Goal: Information Seeking & Learning: Learn about a topic

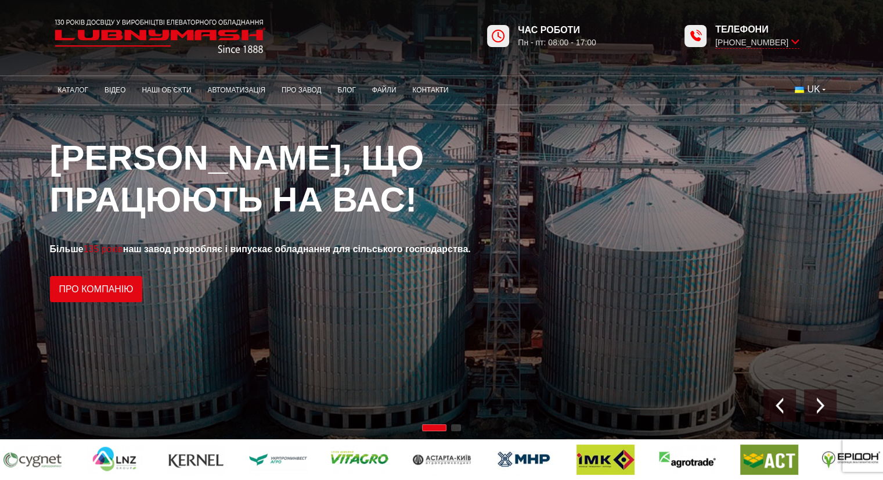
click at [568, 244] on div "1 / 2" at bounding box center [441, 219] width 883 height 439
click at [820, 87] on button "UK" at bounding box center [810, 89] width 46 height 21
click at [820, 135] on span "EN" at bounding box center [814, 132] width 13 height 10
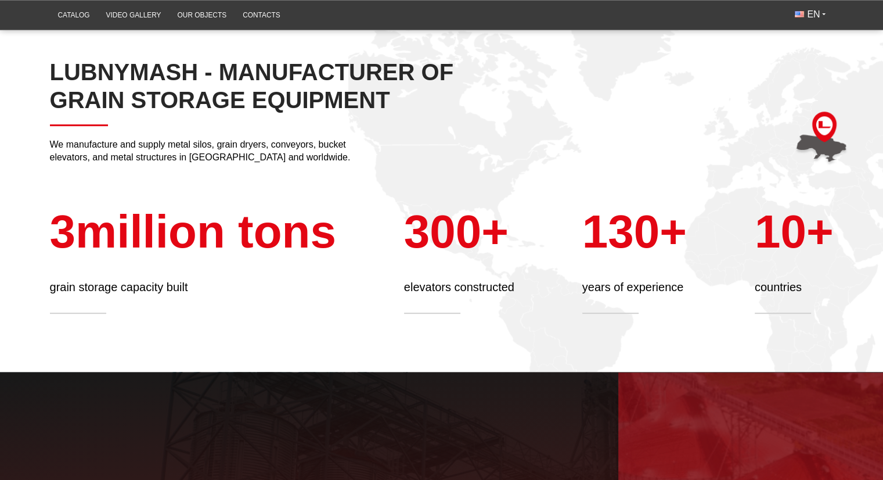
scroll to position [467, 0]
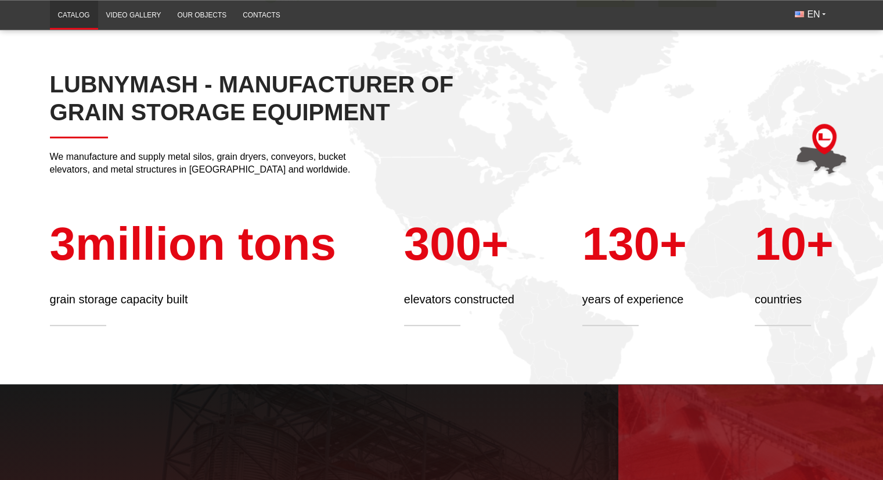
click at [74, 7] on link "Catalog" at bounding box center [74, 15] width 48 height 23
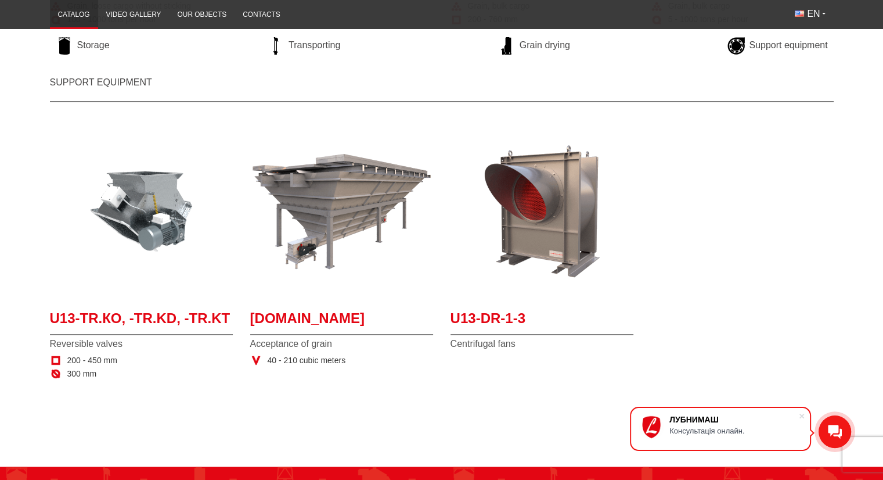
scroll to position [1206, 0]
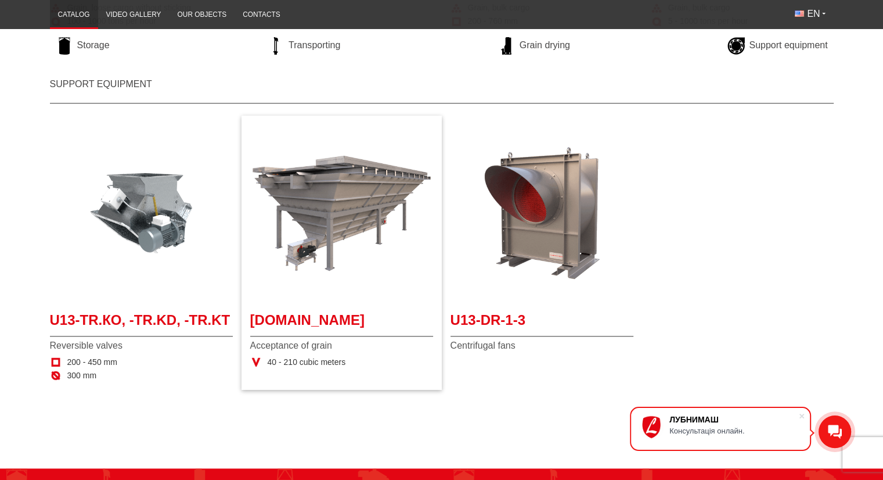
click at [305, 352] on div "U13-TR.MAP Acceptance of grain 40 - 210 cubic meters" at bounding box center [341, 338] width 183 height 57
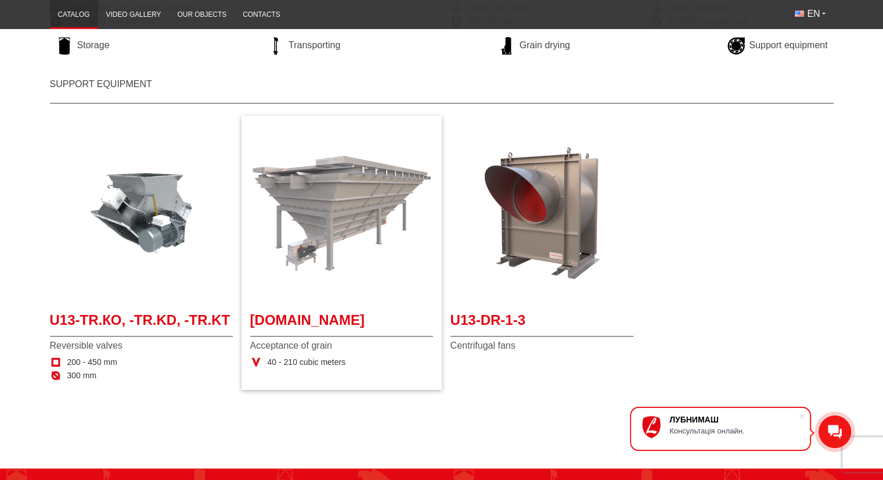
click at [282, 247] on img "More details U13-TR.MAP" at bounding box center [341, 212] width 183 height 183
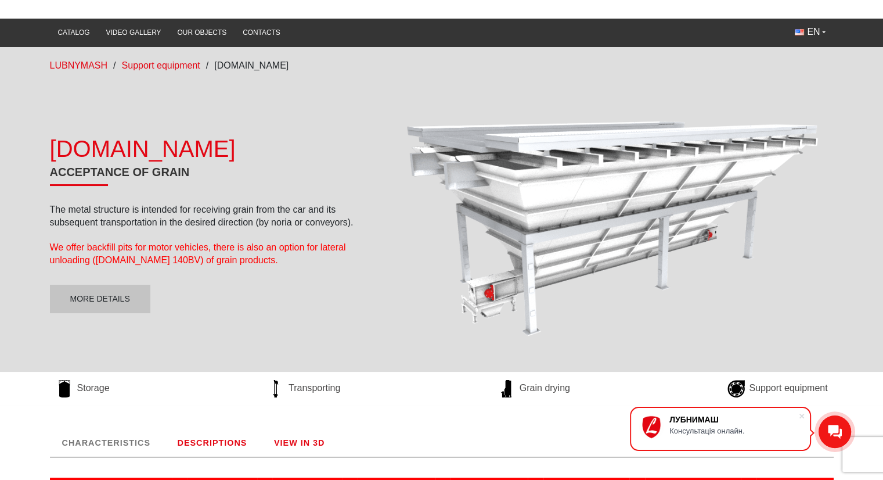
scroll to position [59, 0]
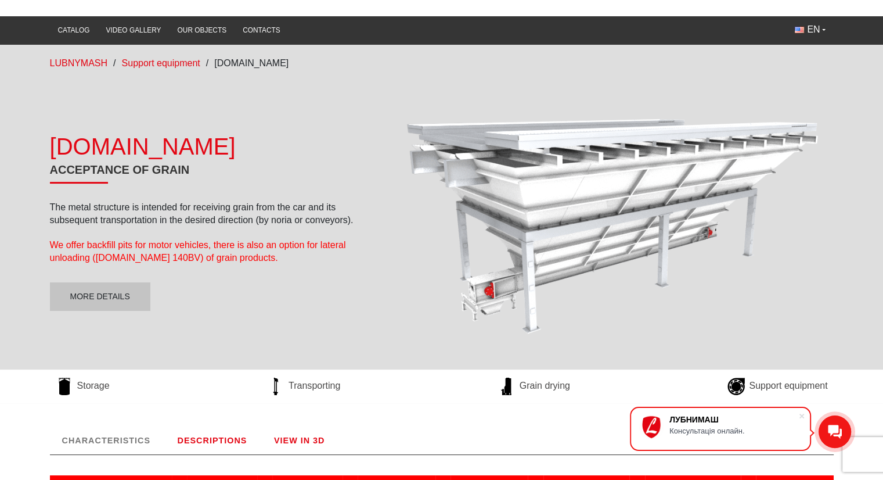
click at [242, 239] on p "We offer backfill pits for motor vehicles, there is also an option for lateral …" at bounding box center [208, 252] width 316 height 26
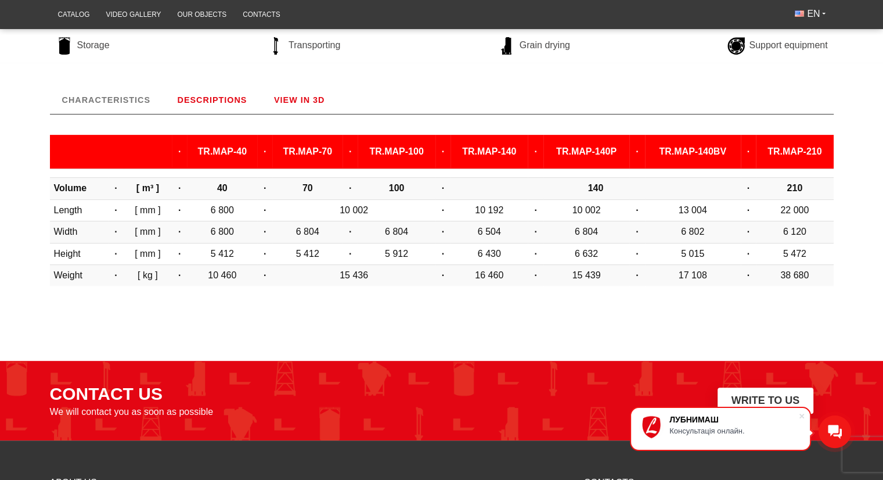
scroll to position [395, 0]
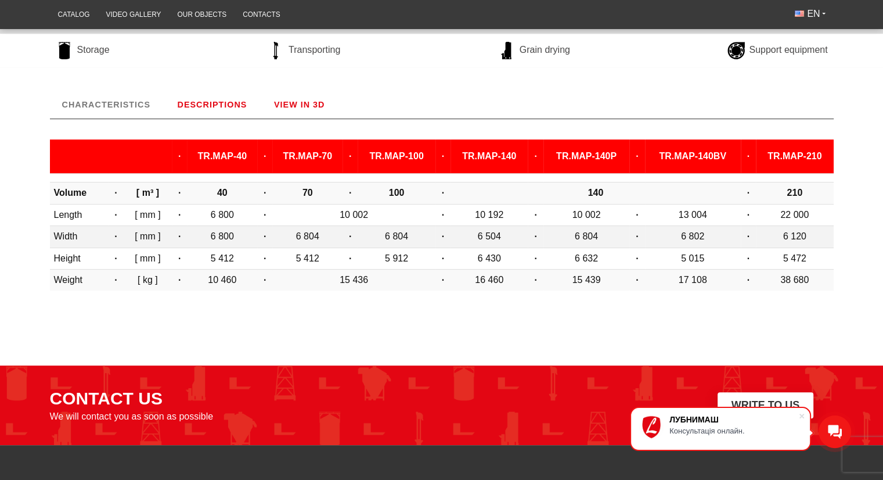
click at [297, 236] on td "6 804" at bounding box center [307, 236] width 70 height 21
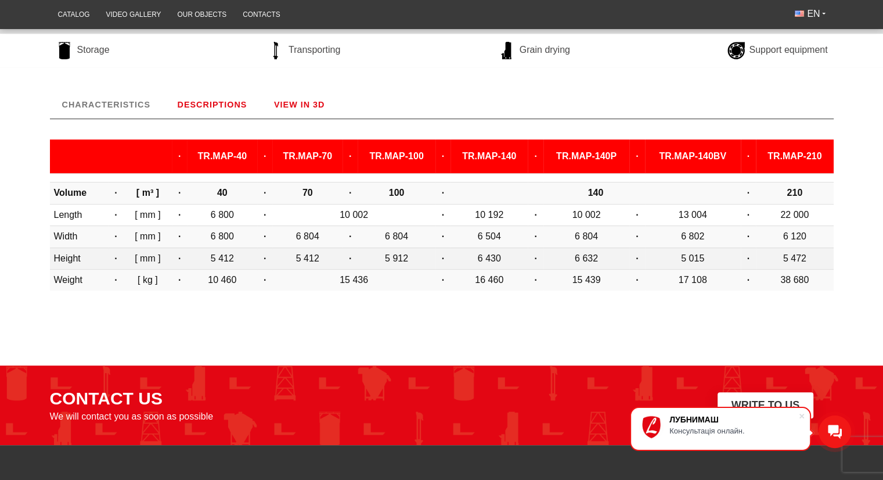
click at [294, 258] on td "5 412" at bounding box center [307, 257] width 70 height 21
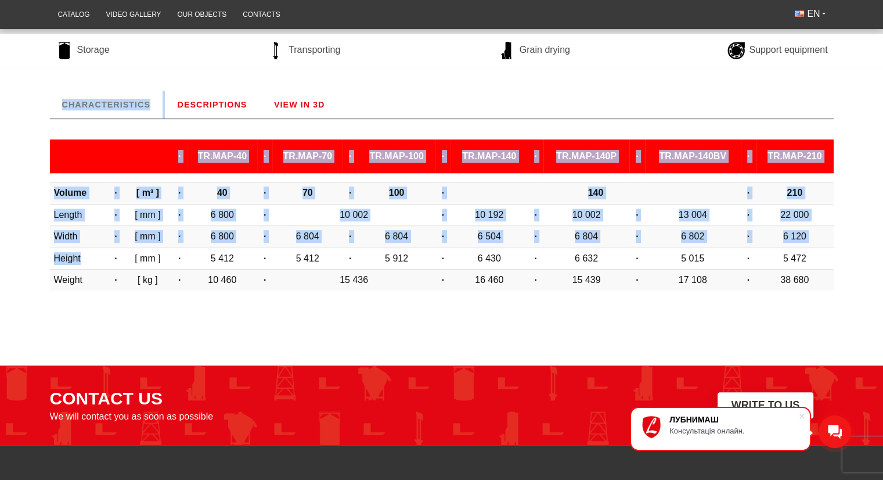
drag, startPoint x: 81, startPoint y: 256, endPoint x: 49, endPoint y: 254, distance: 32.6
click at [49, 254] on div "CHARACTERISTICS · TR.MAP-40 · TR.MAP-70 · TR.MAP-100 · TR.MAP-140 · TR.MAP-140P…" at bounding box center [441, 195] width 801 height 208
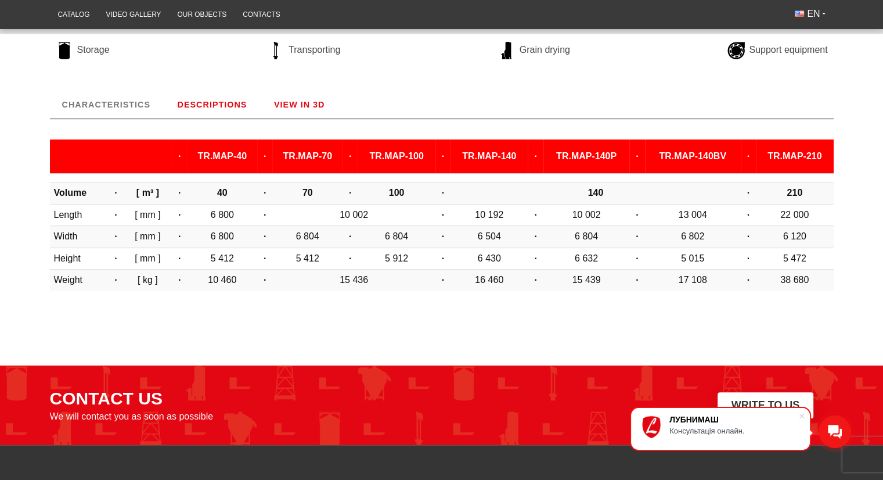
click at [221, 354] on body "ЛУБНИМАШ Консультація онлайн. [GEOGRAPHIC_DATA] Catalog Video gallery Our objec…" at bounding box center [441, 143] width 883 height 1077
click at [197, 102] on link "DESCRIPTIONS" at bounding box center [212, 105] width 94 height 28
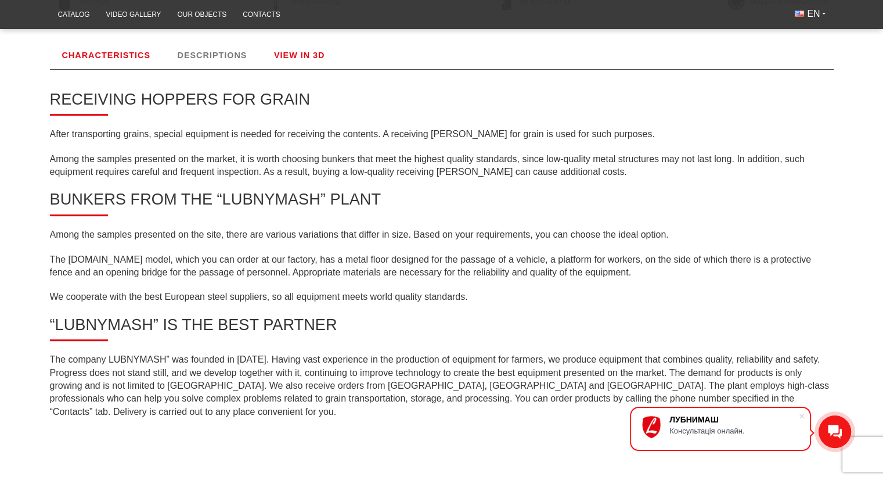
scroll to position [435, 0]
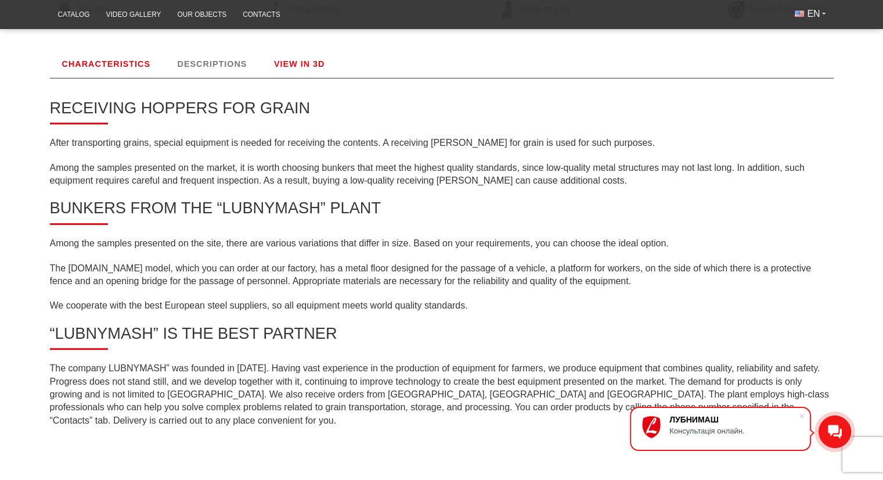
click at [304, 64] on link "VIEW IN 3D" at bounding box center [299, 64] width 75 height 28
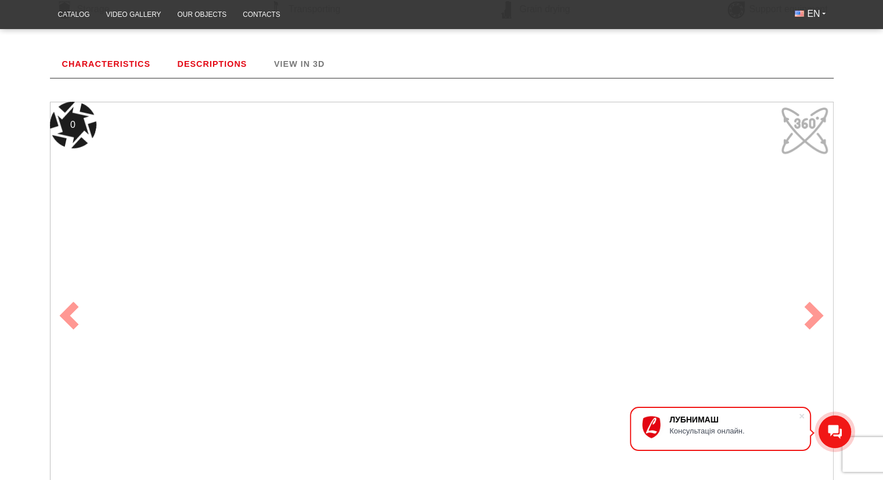
scroll to position [444, 0]
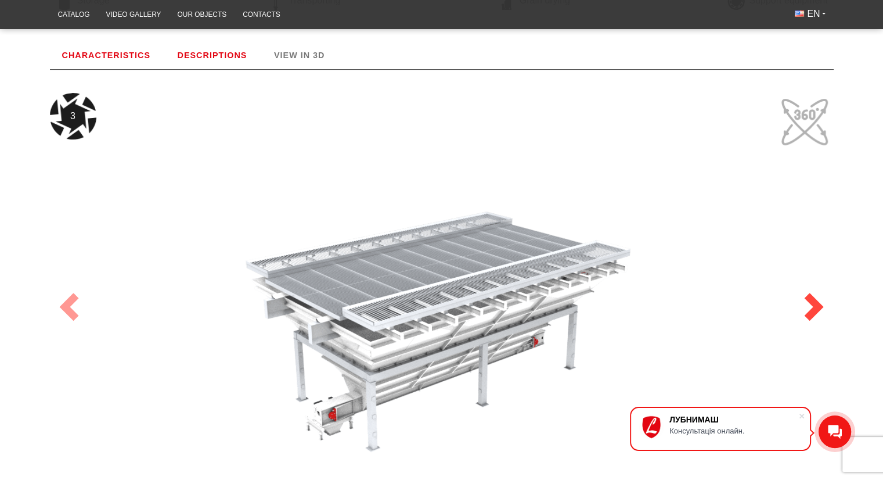
click at [803, 116] on link "Next" at bounding box center [813, 307] width 39 height 474
click at [809, 295] on span at bounding box center [814, 307] width 28 height 28
click at [814, 304] on span at bounding box center [814, 307] width 28 height 28
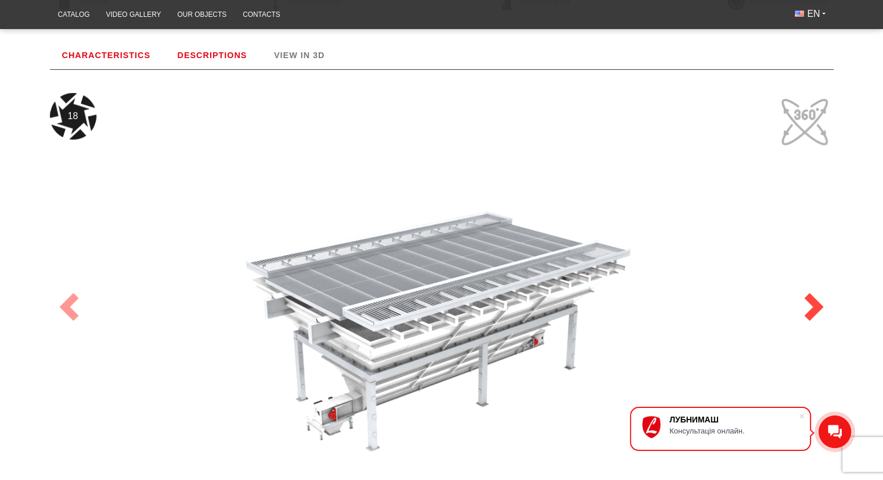
click at [814, 304] on span at bounding box center [814, 307] width 28 height 28
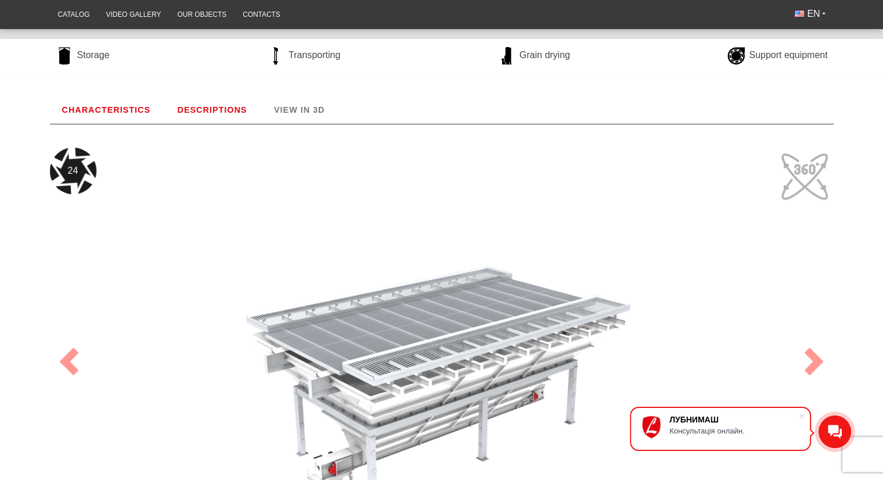
scroll to position [387, 0]
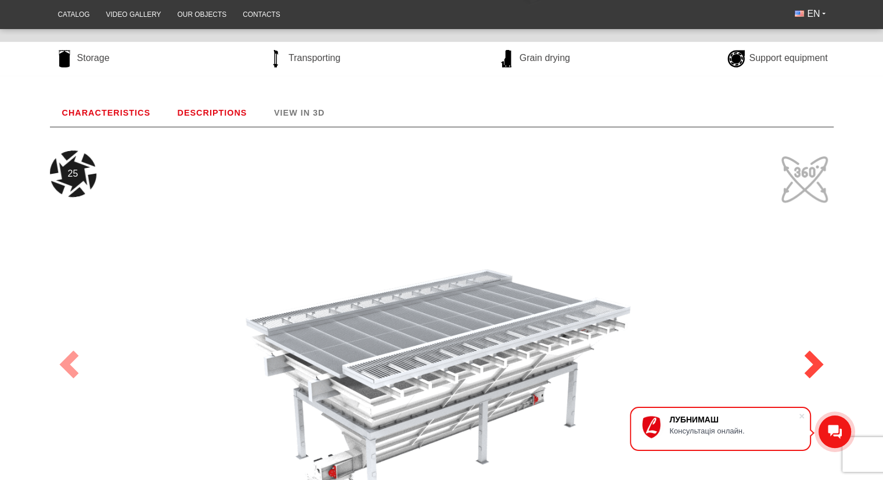
click at [819, 365] on span at bounding box center [814, 364] width 28 height 28
click at [77, 179] on link "Previous" at bounding box center [69, 364] width 39 height 474
click at [98, 110] on link "CHARACTERISTICS" at bounding box center [106, 113] width 113 height 28
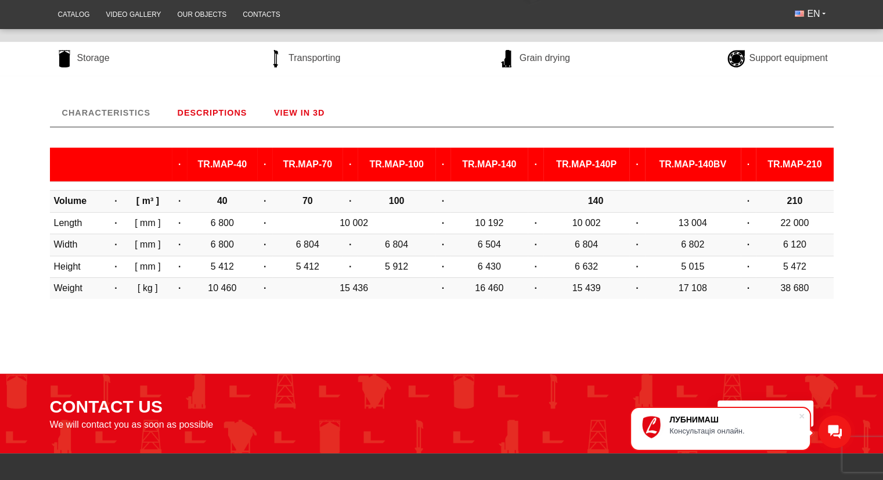
scroll to position [444, 0]
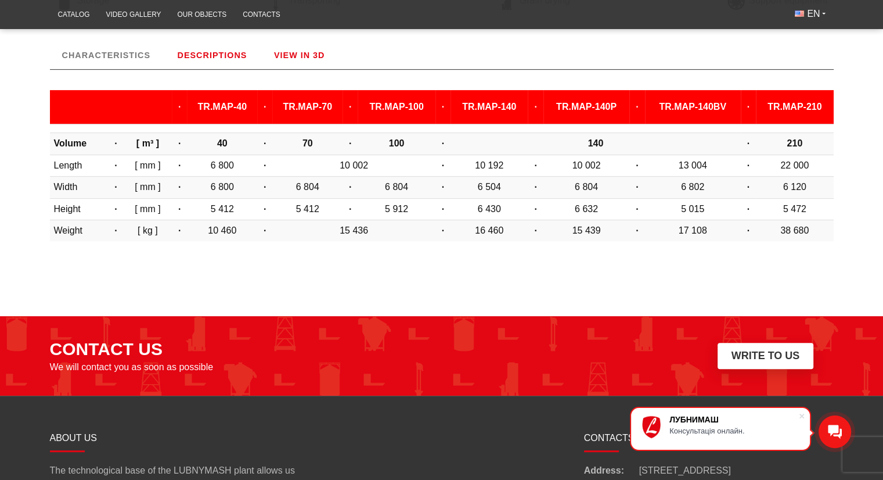
click at [639, 49] on ul "CHARACTERISTICS · TR.MAP-40 · TR.MAP-70 · TR.MAP-100 · TR.MAP-140 · TR.MAP-140P…" at bounding box center [442, 145] width 784 height 208
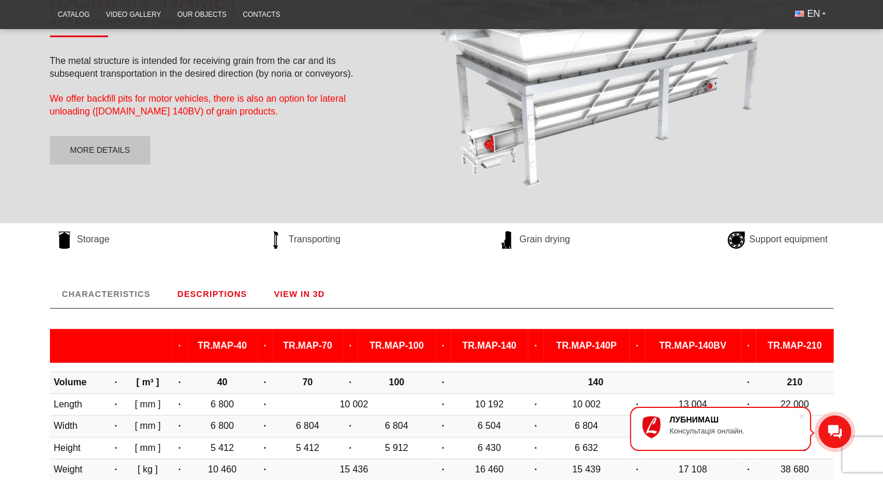
scroll to position [204, 0]
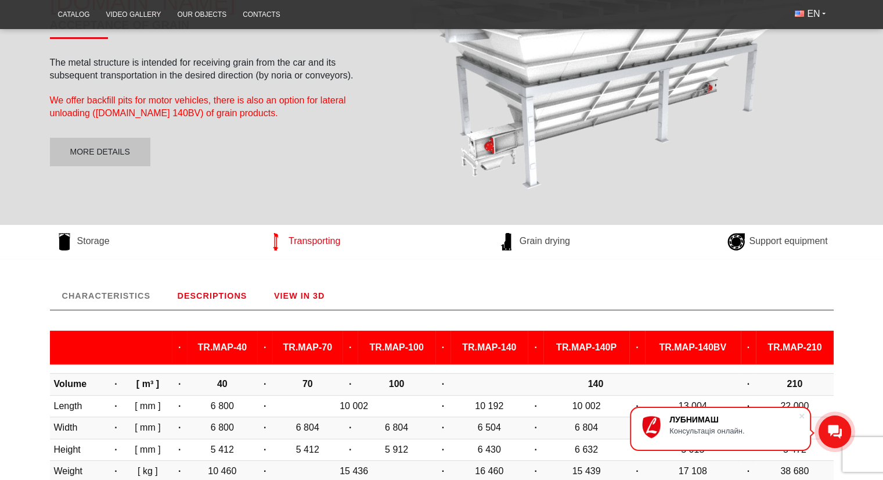
click at [318, 247] on span "Transporting" at bounding box center [315, 241] width 52 height 13
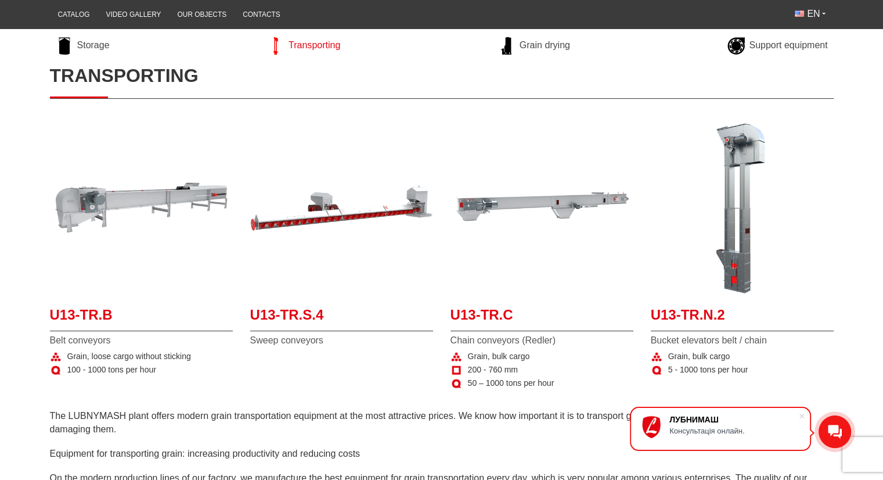
scroll to position [176, 0]
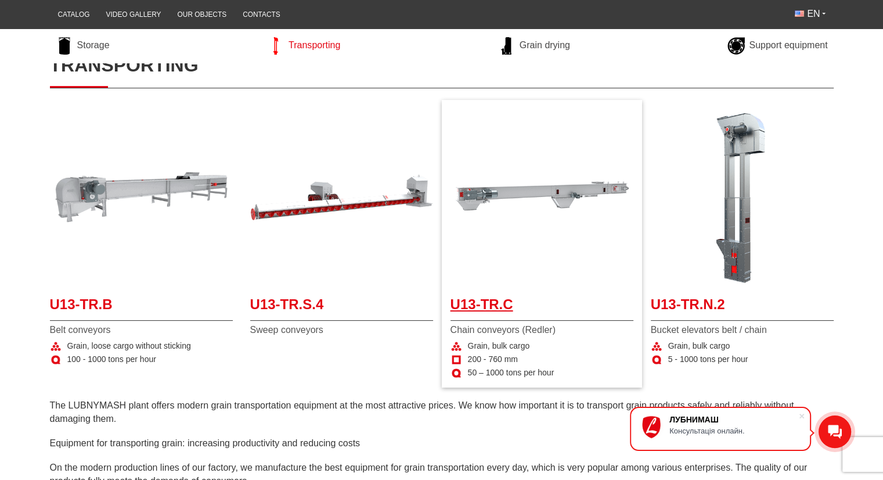
click at [495, 304] on span "U13-TR.C" at bounding box center [542, 307] width 183 height 26
click at [130, 305] on span "U13-TR.B" at bounding box center [141, 307] width 183 height 26
click at [311, 147] on img at bounding box center [341, 197] width 183 height 183
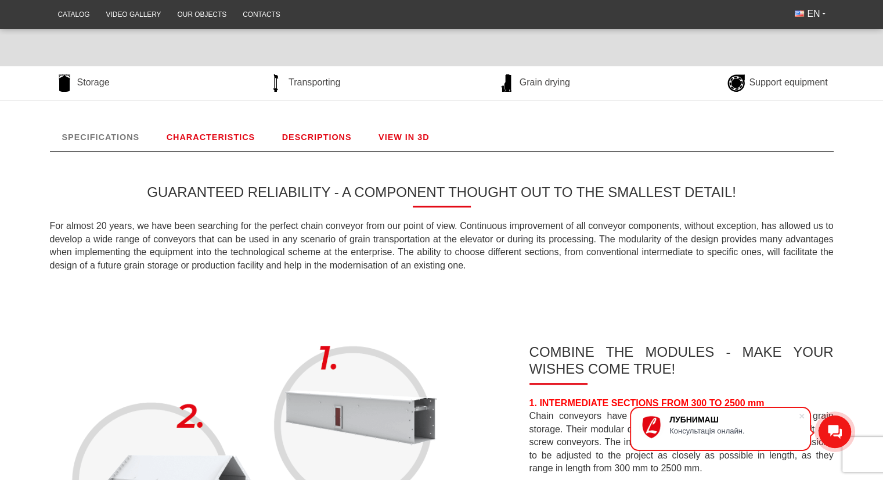
scroll to position [360, 0]
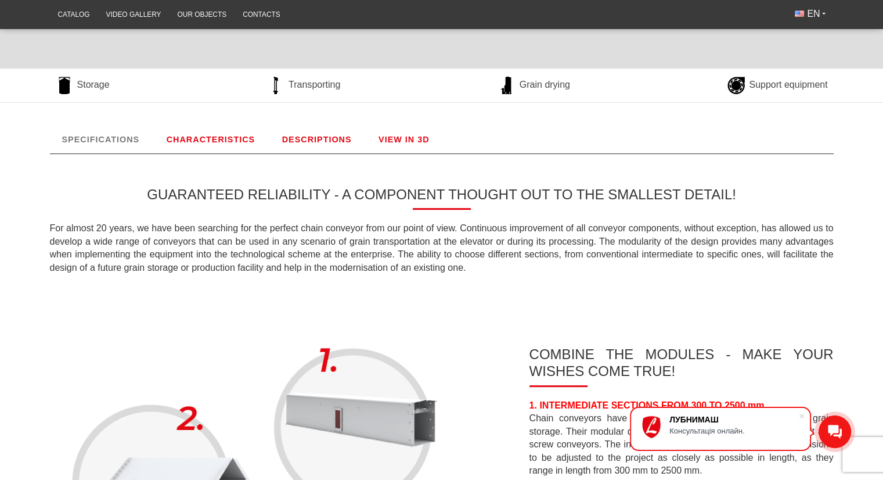
click at [104, 134] on link "SPECIFICATIONS" at bounding box center [101, 139] width 102 height 28
click at [100, 136] on link "SPECIFICATIONS" at bounding box center [101, 139] width 102 height 28
click at [176, 137] on link "CHARACTERISTICS" at bounding box center [210, 139] width 113 height 28
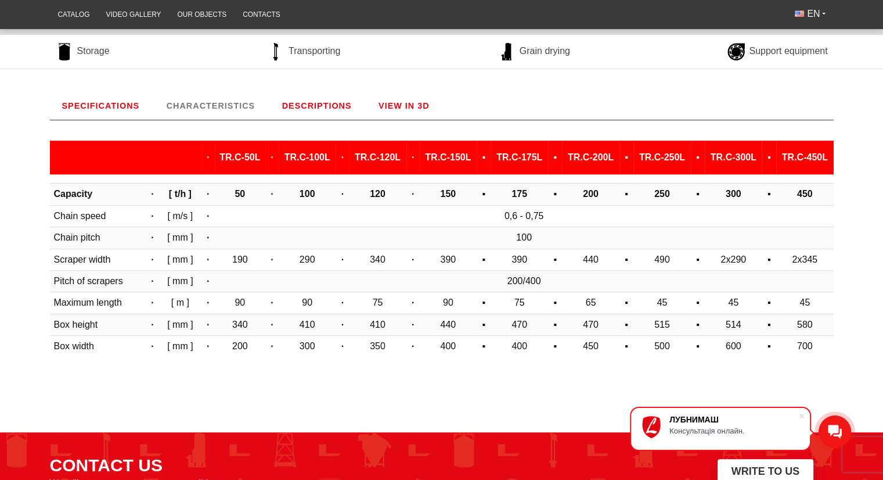
scroll to position [392, 0]
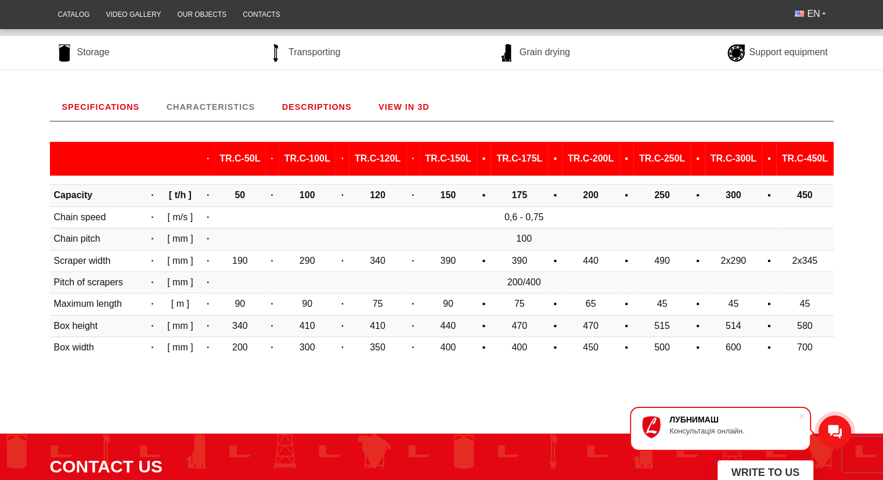
click at [332, 106] on link "DESCRIPTIONS" at bounding box center [317, 107] width 94 height 28
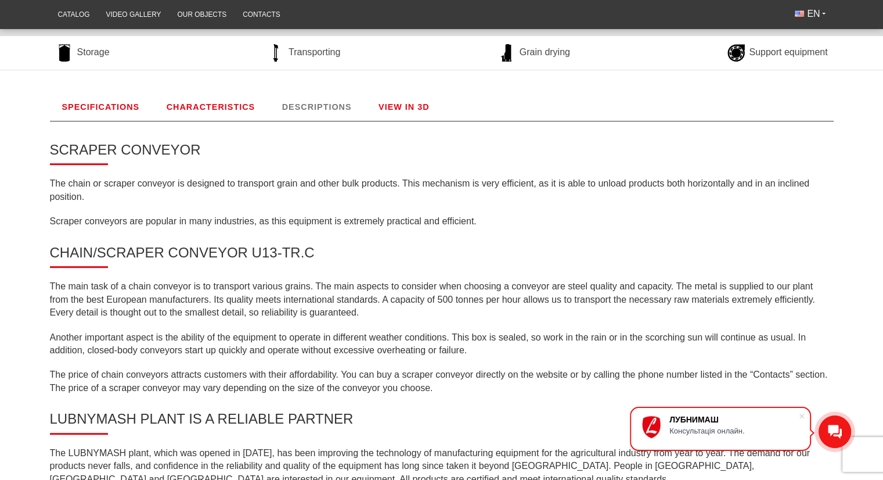
scroll to position [444, 0]
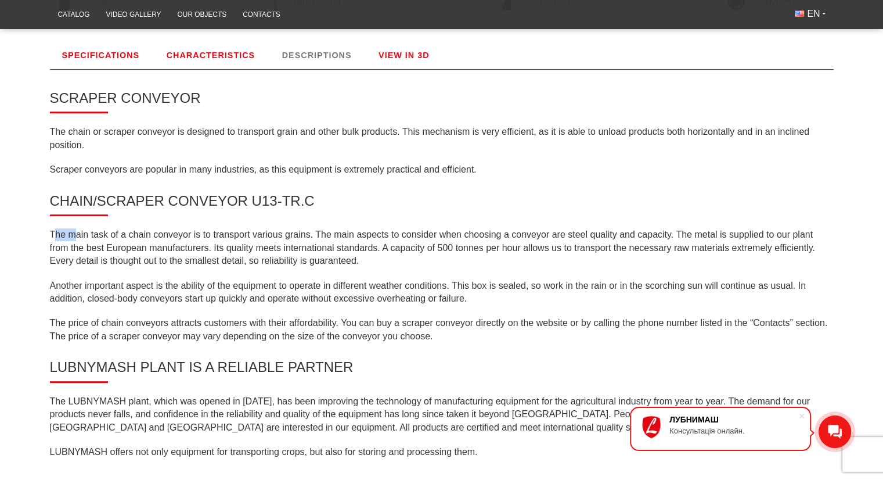
drag, startPoint x: 55, startPoint y: 232, endPoint x: 72, endPoint y: 232, distance: 16.8
click at [72, 232] on p "The main task of a chain conveyor is to transport various grains. The main aspe…" at bounding box center [442, 247] width 784 height 39
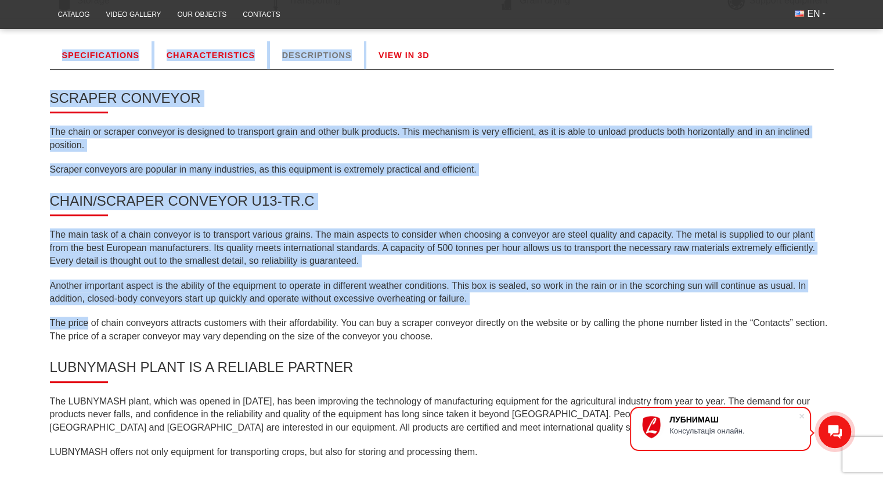
drag, startPoint x: 48, startPoint y: 230, endPoint x: 87, endPoint y: 325, distance: 101.8
click at [87, 325] on div "SPECIFICATIONS GUARANTEED RELIABILITY - A COMPONENT THOUGHT OUT TO THE SMALLEST…" at bounding box center [441, 255] width 801 height 429
click at [87, 325] on p "The price of chain conveyors attracts customers with their affordability. You c…" at bounding box center [442, 329] width 784 height 26
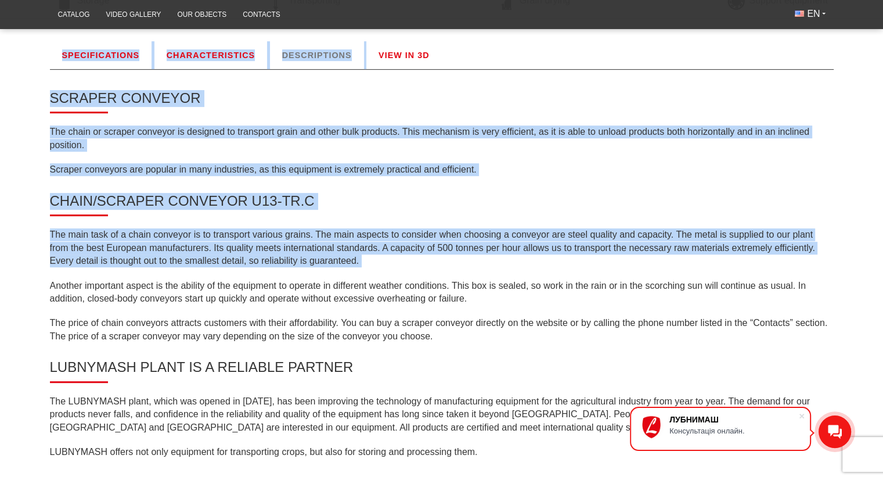
drag, startPoint x: 45, startPoint y: 230, endPoint x: 51, endPoint y: 287, distance: 57.2
click at [51, 287] on div "SPECIFICATIONS GUARANTEED RELIABILITY - A COMPONENT THOUGHT OUT TO THE SMALLEST…" at bounding box center [441, 255] width 801 height 429
click at [51, 287] on p "Another important aspect is the ability of the equipment to operate in differen…" at bounding box center [442, 292] width 784 height 26
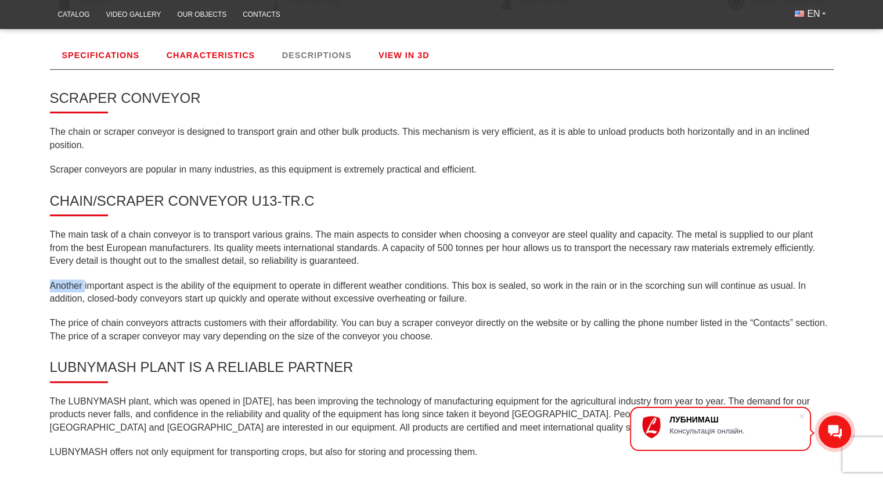
click at [51, 287] on p "Another important aspect is the ability of the equipment to operate in differen…" at bounding box center [442, 292] width 784 height 26
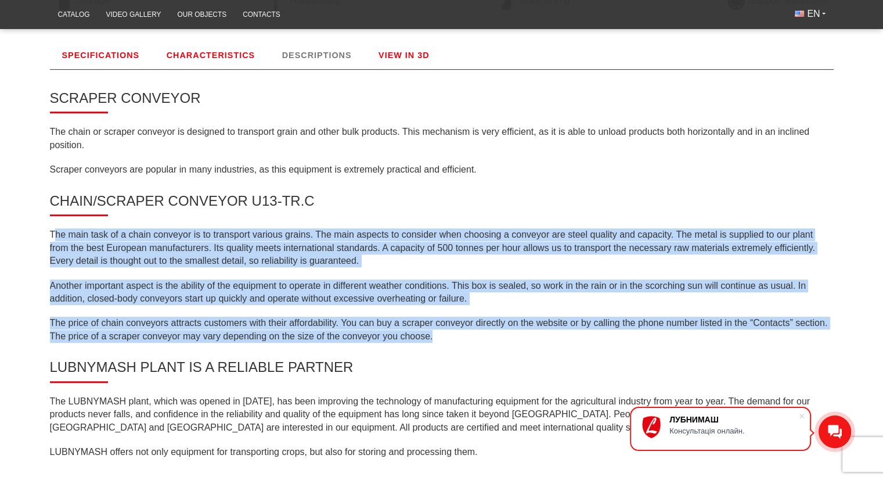
drag, startPoint x: 56, startPoint y: 230, endPoint x: 511, endPoint y: 342, distance: 468.6
click at [511, 342] on div "SCRAPER CONVEYOR The chain or scraper conveyor is designed to transport grain a…" at bounding box center [442, 269] width 784 height 401
click at [319, 242] on p "The main task of a chain conveyor is to transport various grains. The main aspe…" at bounding box center [442, 247] width 784 height 39
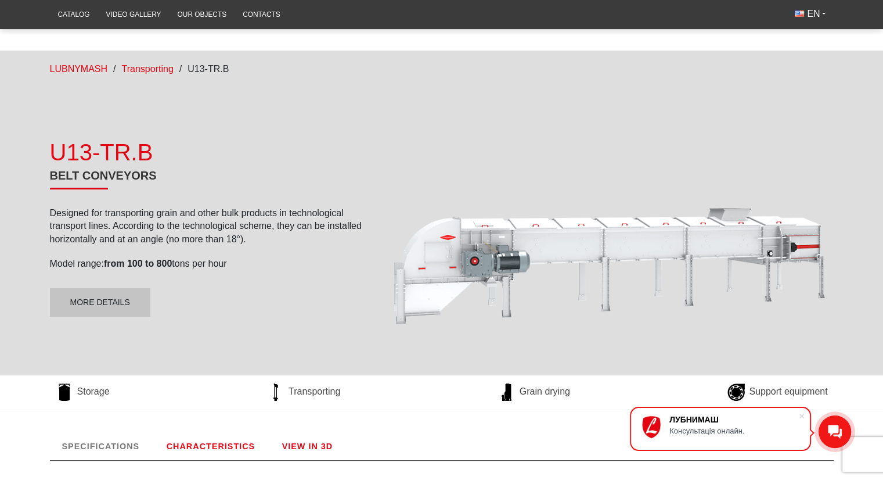
scroll to position [44, 0]
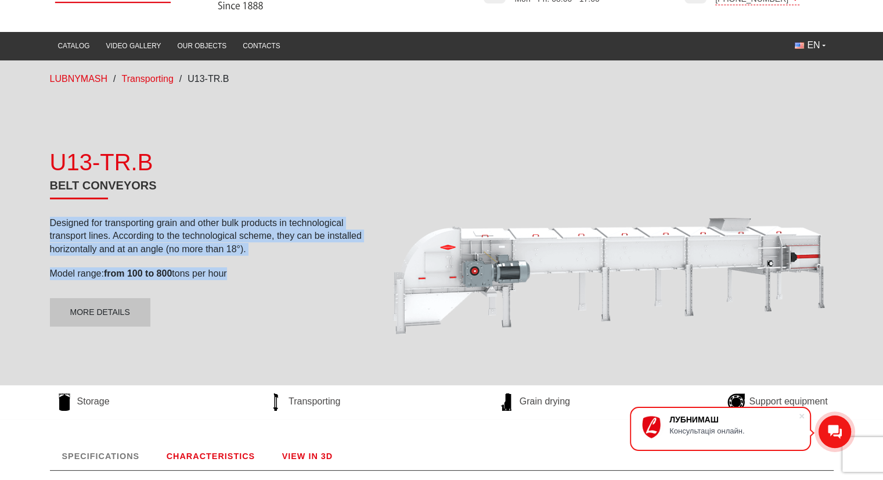
drag, startPoint x: 49, startPoint y: 220, endPoint x: 230, endPoint y: 269, distance: 187.2
click at [230, 269] on div "Designed for transporting grain and other bulk products in technological transp…" at bounding box center [208, 249] width 316 height 64
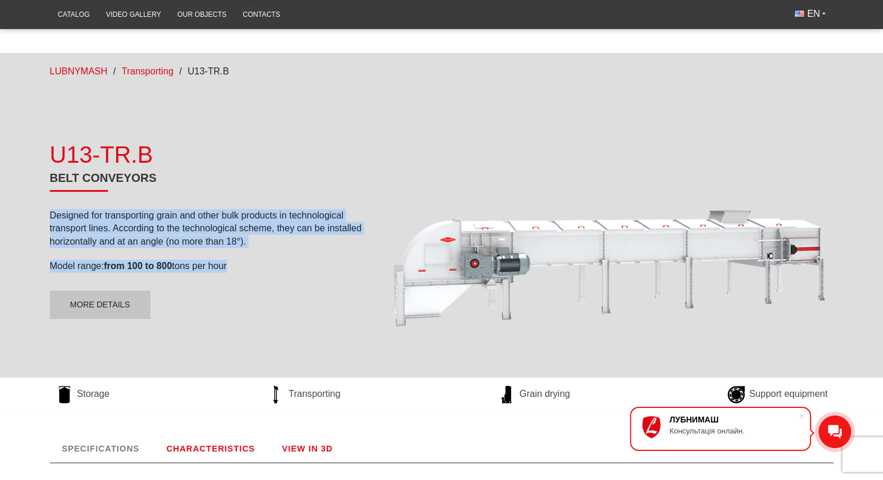
scroll to position [49, 0]
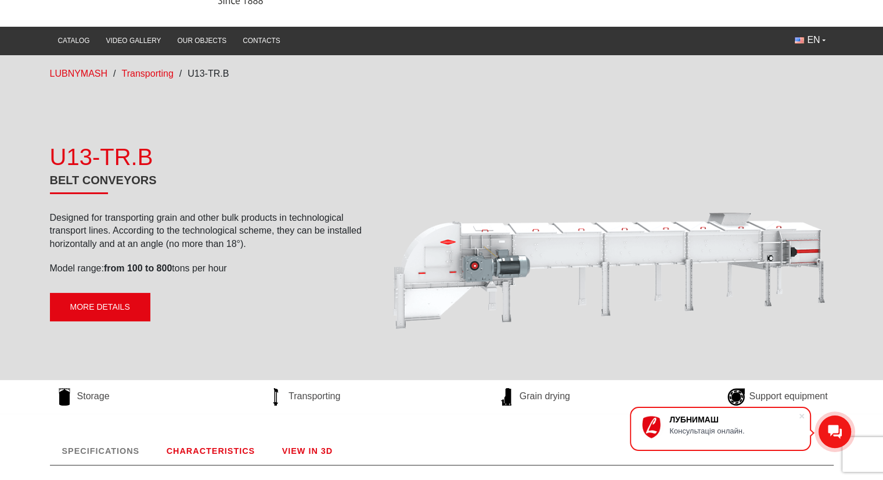
click at [124, 309] on link "More details" at bounding box center [100, 307] width 100 height 29
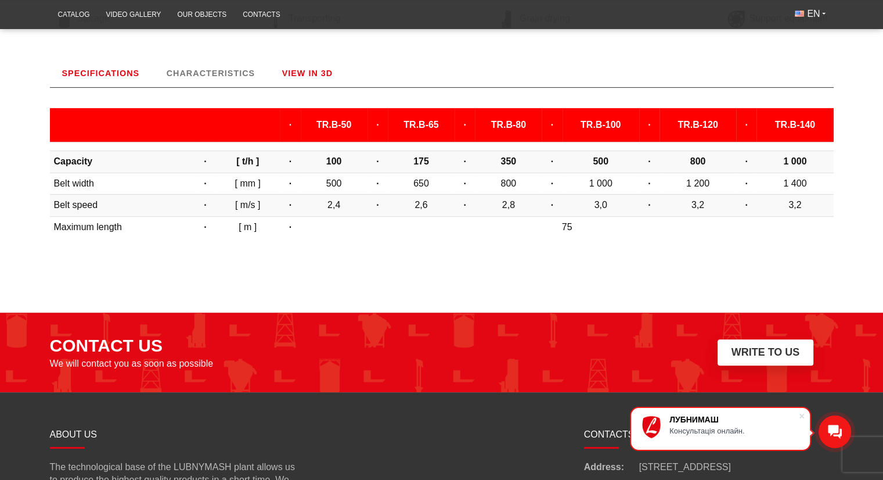
scroll to position [444, 0]
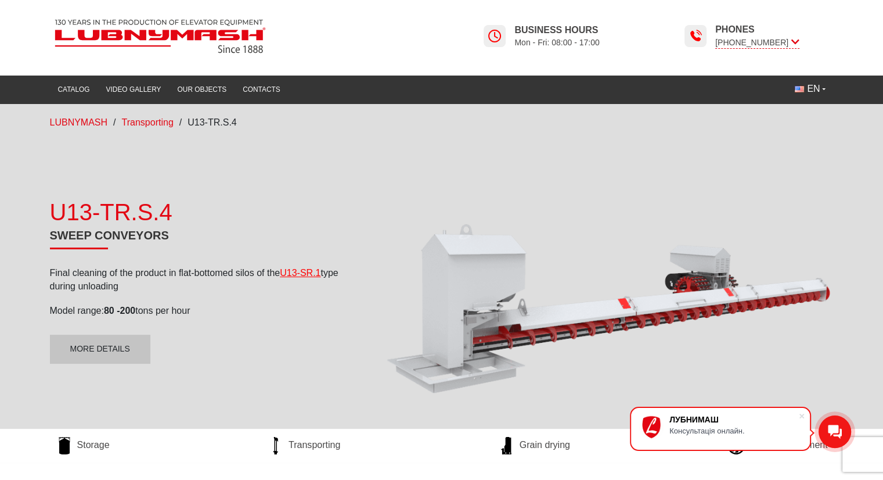
drag, startPoint x: 45, startPoint y: 270, endPoint x: 128, endPoint y: 289, distance: 85.6
click at [128, 289] on div "U13-TR.S.4 Sweep conveyors Final cleaning of the product in flat-bottomed silos…" at bounding box center [208, 280] width 334 height 168
click at [158, 379] on div "U13-TR.S.4 Sweep conveyors Final cleaning of the product in flat-bottomed silos…" at bounding box center [441, 280] width 801 height 262
drag, startPoint x: 51, startPoint y: 233, endPoint x: 168, endPoint y: 229, distance: 117.3
click at [168, 229] on h1 "Sweep conveyors" at bounding box center [208, 238] width 316 height 21
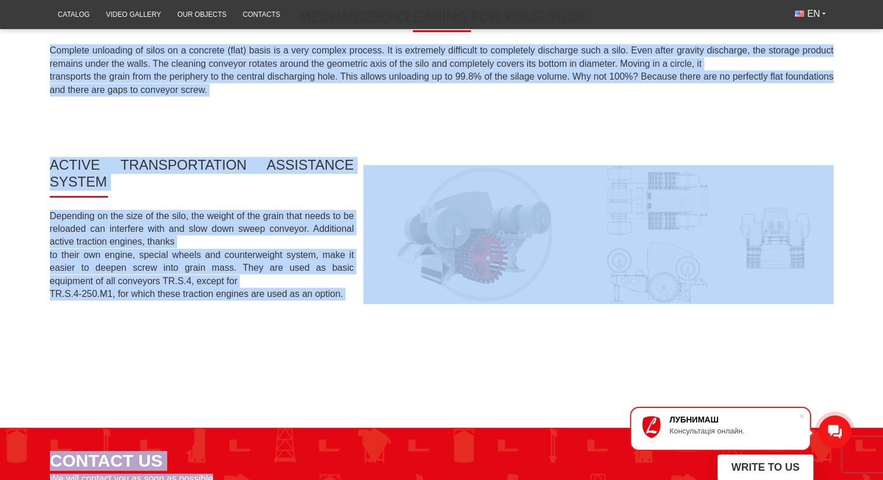
scroll to position [571, 0]
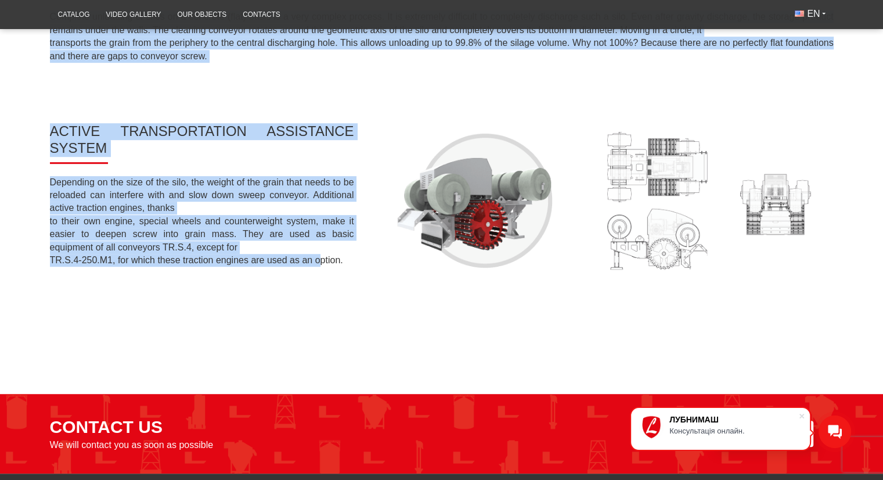
drag, startPoint x: 191, startPoint y: 140, endPoint x: 314, endPoint y: 259, distance: 171.2
click at [314, 259] on div "Mechanized cleaning for your silo! Complete unloading of silos on a concrete (f…" at bounding box center [442, 134] width 784 height 385
click at [84, 16] on link "Catalog" at bounding box center [74, 14] width 48 height 23
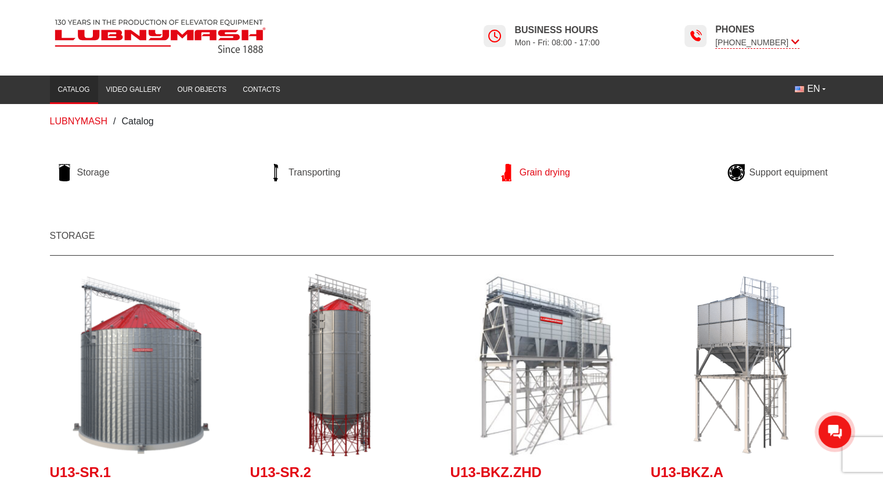
click at [565, 177] on span "Grain drying" at bounding box center [545, 172] width 51 height 13
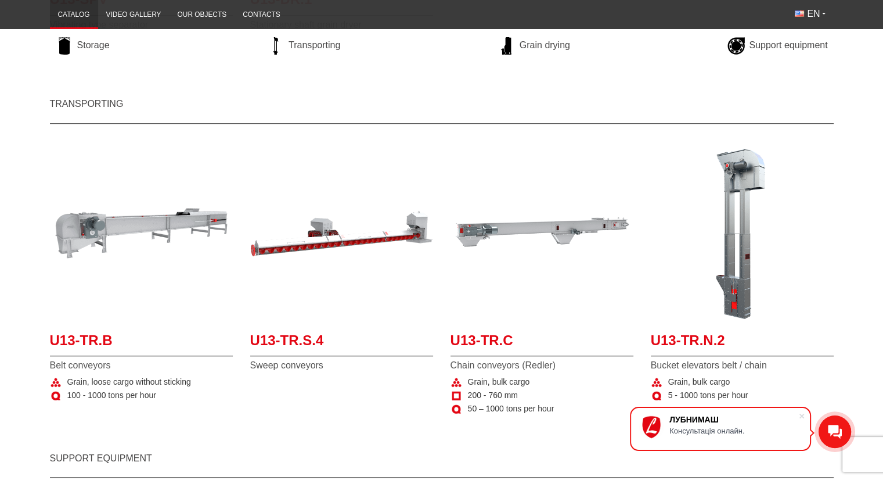
scroll to position [865, 0]
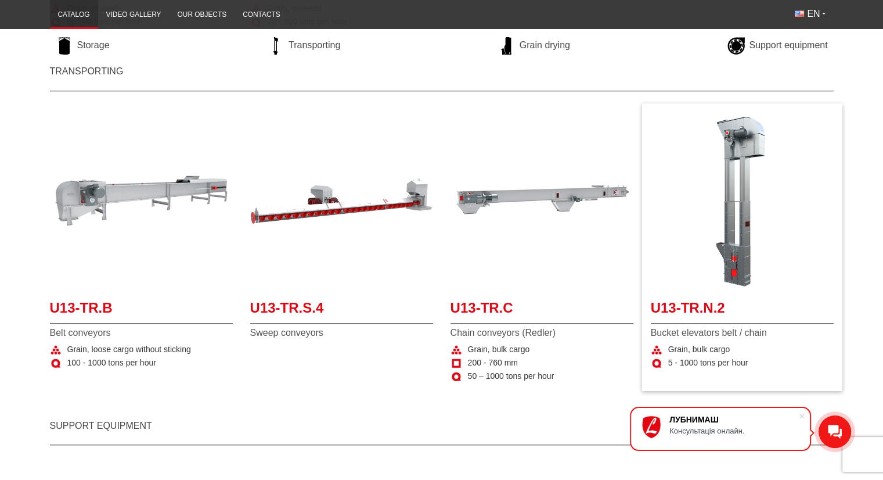
click at [740, 331] on span "Bucket elevators belt / chain" at bounding box center [742, 332] width 183 height 13
click at [700, 307] on span "U13-TR.N.2" at bounding box center [742, 311] width 183 height 26
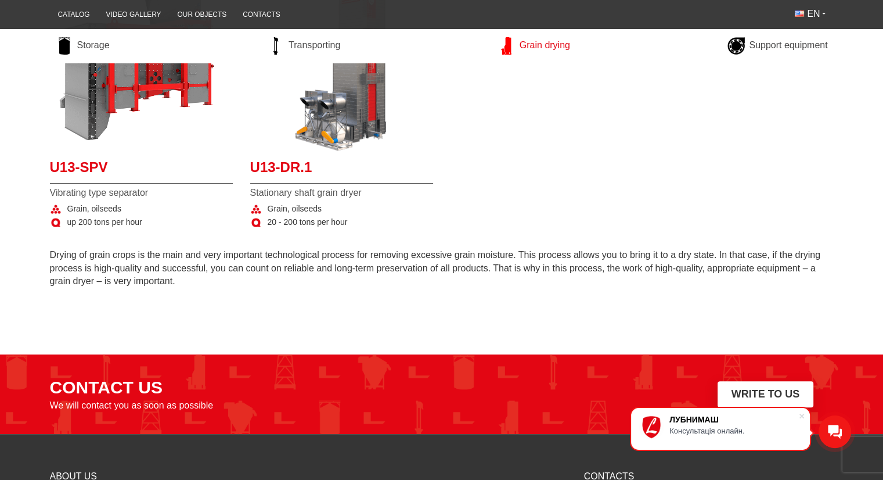
scroll to position [318, 0]
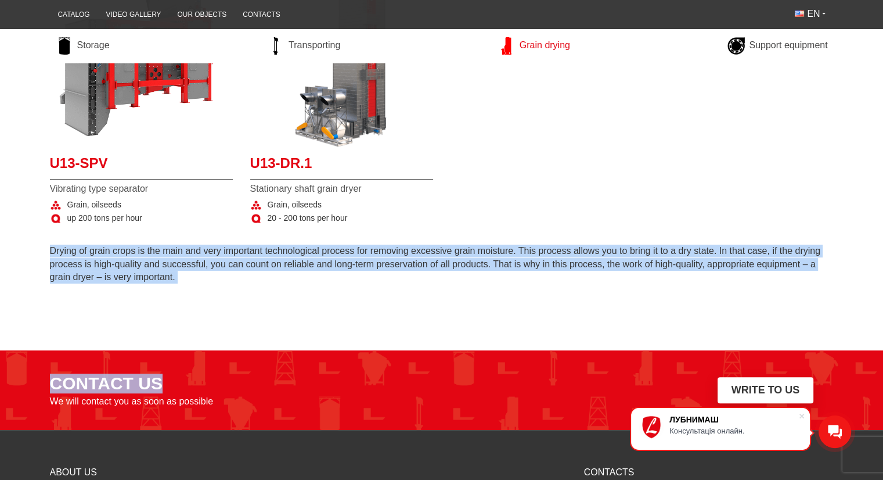
drag, startPoint x: 47, startPoint y: 248, endPoint x: 206, endPoint y: 316, distance: 173.2
click at [206, 316] on body "ЛУБНИМАШ Консультація онлайн. [GEOGRAPHIC_DATA] Catalog Video gallery Our objec…" at bounding box center [441, 174] width 883 height 985
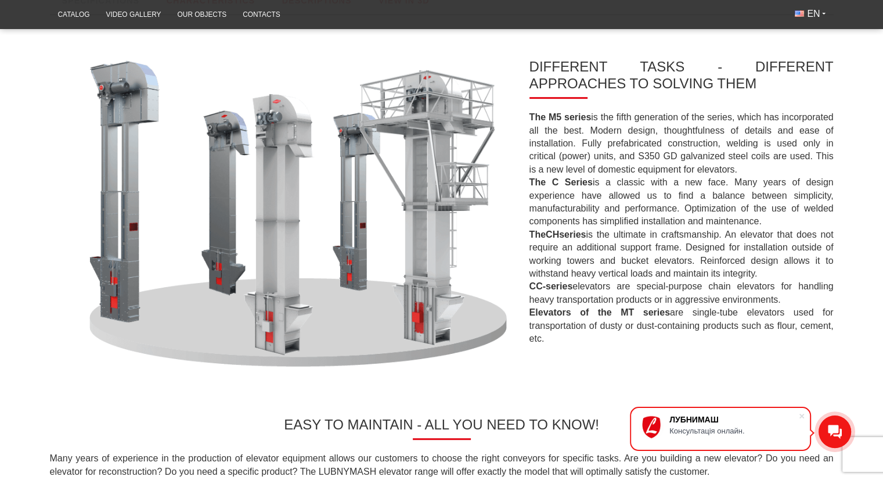
scroll to position [462, 0]
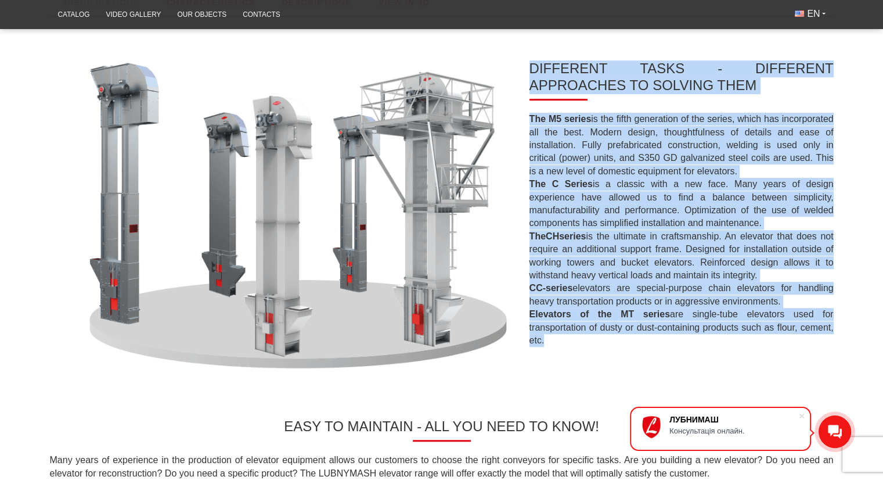
drag, startPoint x: 527, startPoint y: 69, endPoint x: 621, endPoint y: 337, distance: 284.8
click at [621, 337] on div "DIFFERENT TASKS - DIFFERENT APPROACHES TO SOLVING THEM The M5 series is the fif…" at bounding box center [676, 209] width 313 height 298
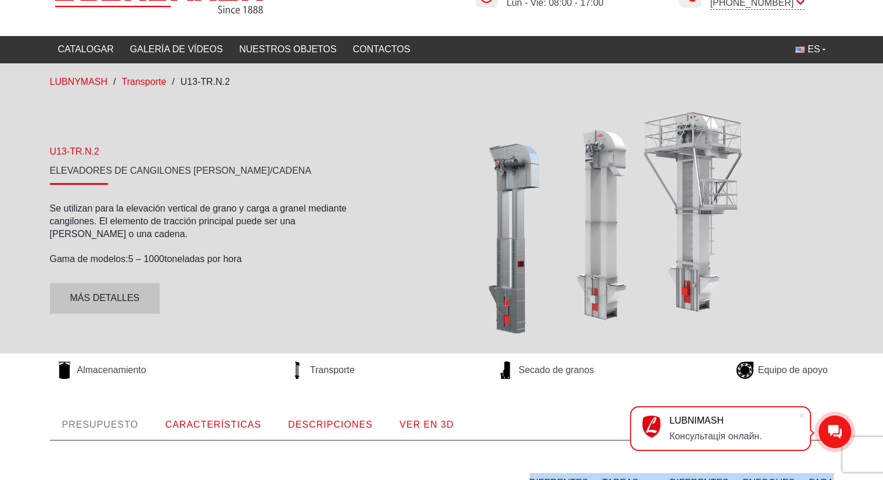
scroll to position [30, 0]
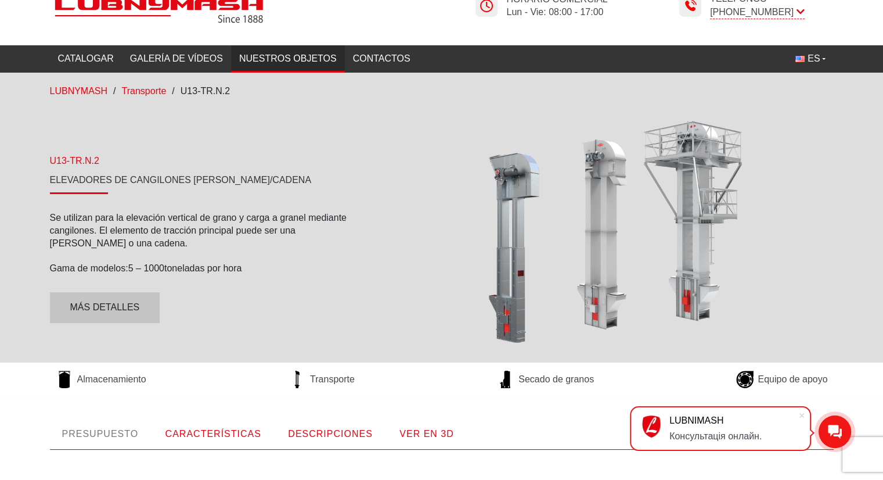
click at [272, 63] on font "Nuestros objetos" at bounding box center [288, 58] width 98 height 13
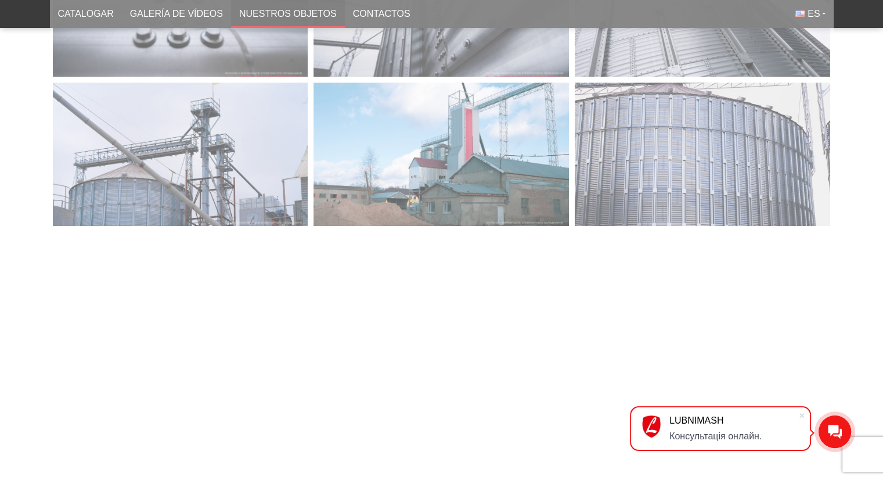
scroll to position [707, 0]
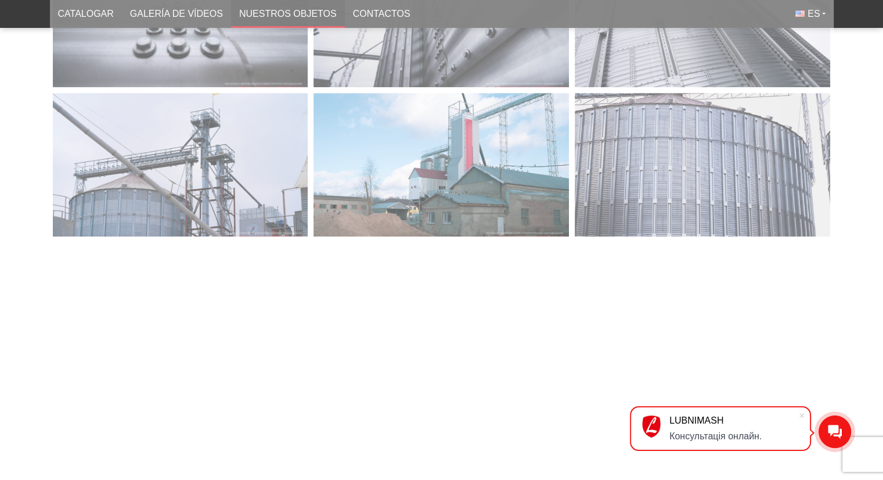
click at [842, 439] on div at bounding box center [835, 431] width 33 height 33
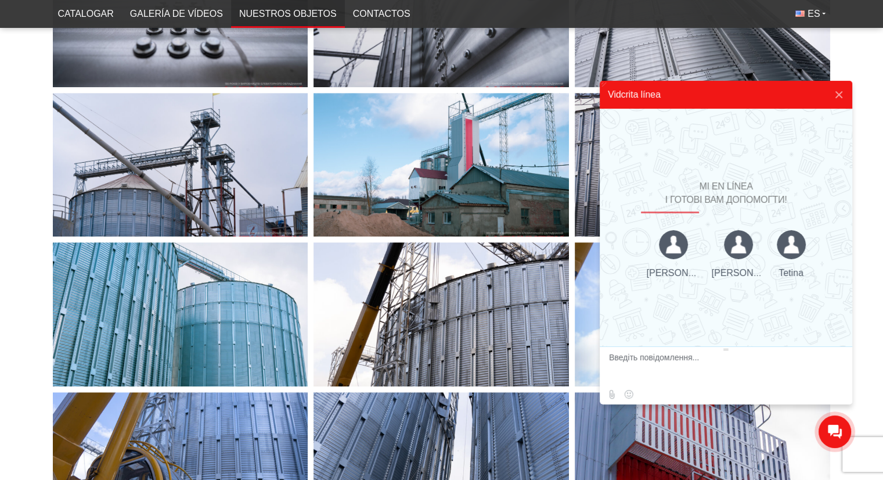
click at [711, 369] on textarea at bounding box center [724, 367] width 231 height 31
type textarea "k"
type textarea "h"
type textarea "Hola"
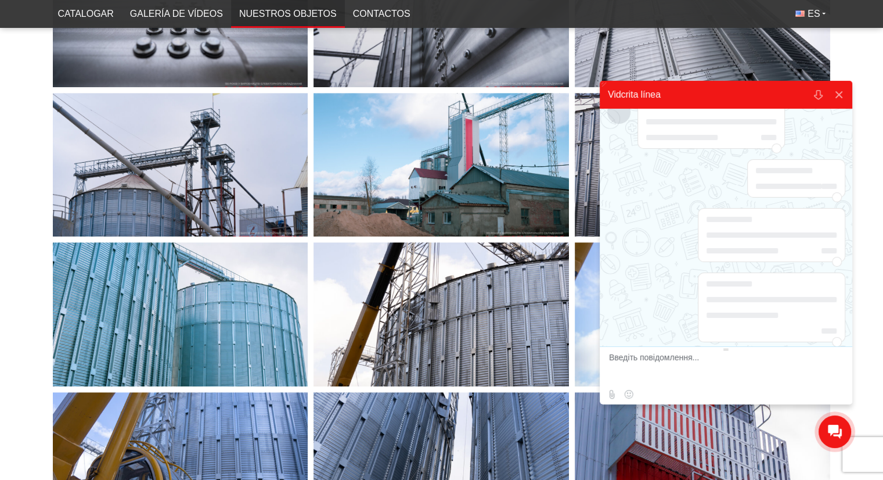
scroll to position [127, 0]
